Goal: Entertainment & Leisure: Consume media (video, audio)

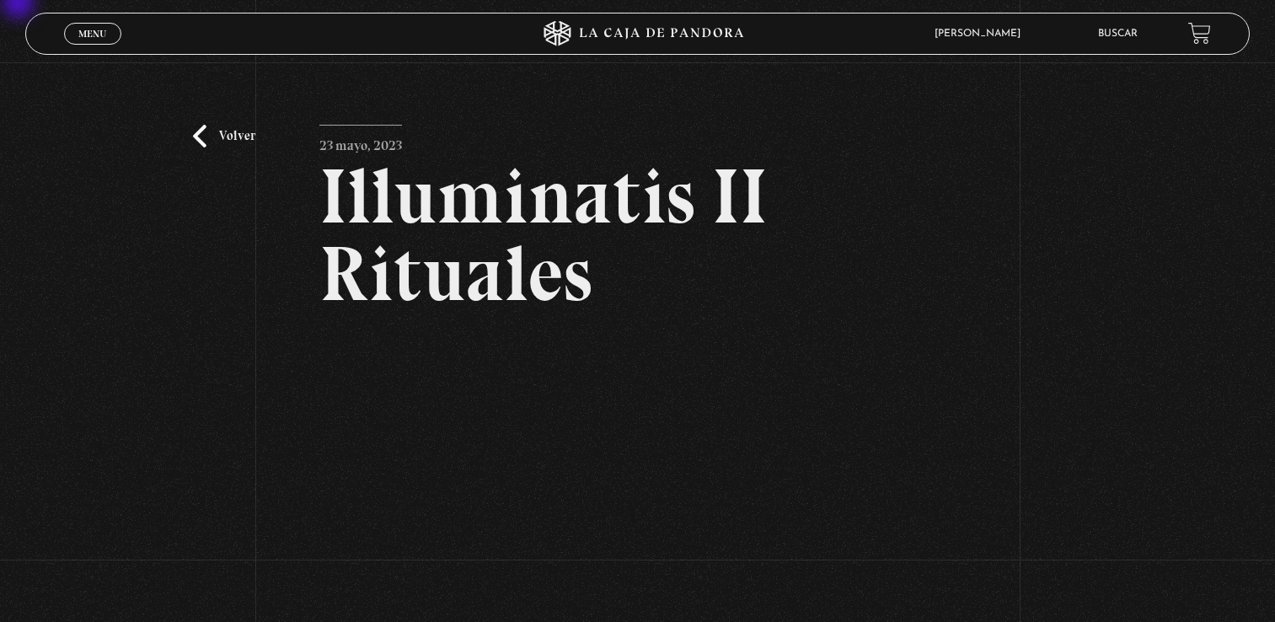
scroll to position [157, 0]
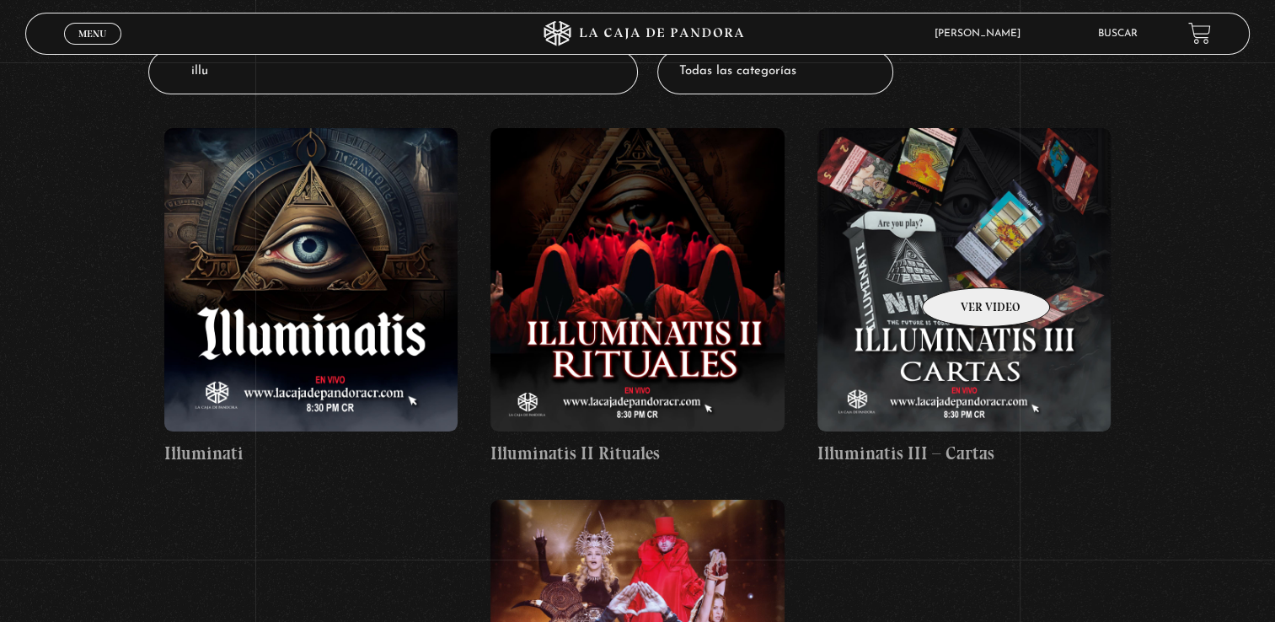
scroll to position [242, 0]
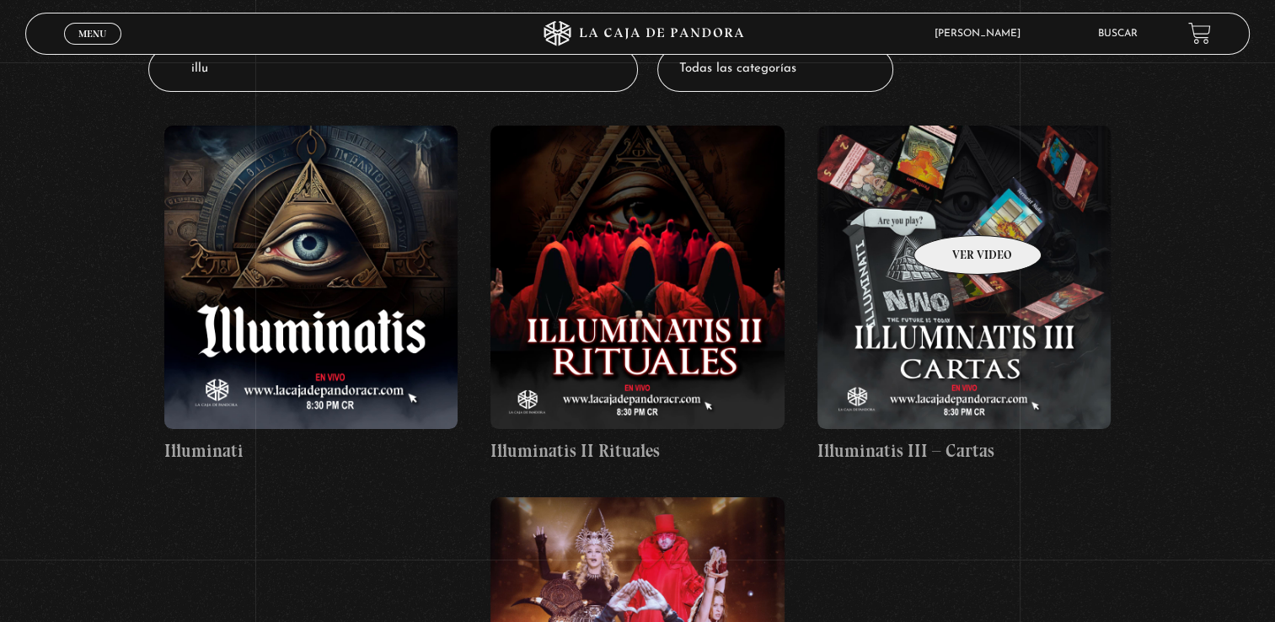
click at [956, 210] on figure at bounding box center [964, 277] width 294 height 303
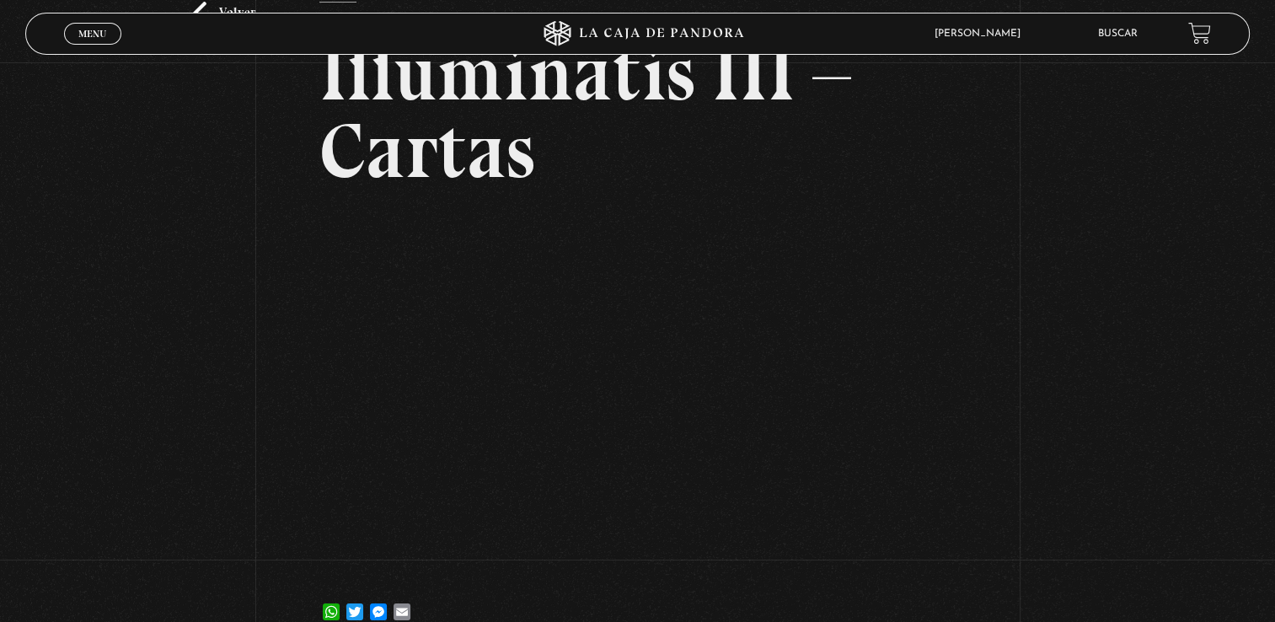
scroll to position [124, 0]
